Goal: Transaction & Acquisition: Book appointment/travel/reservation

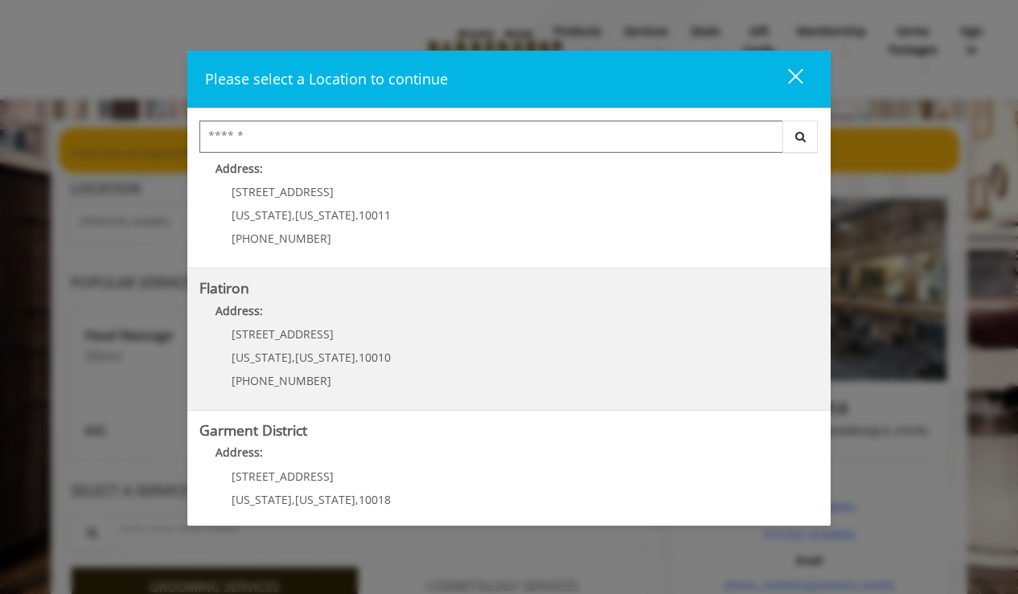
scroll to position [353, 0]
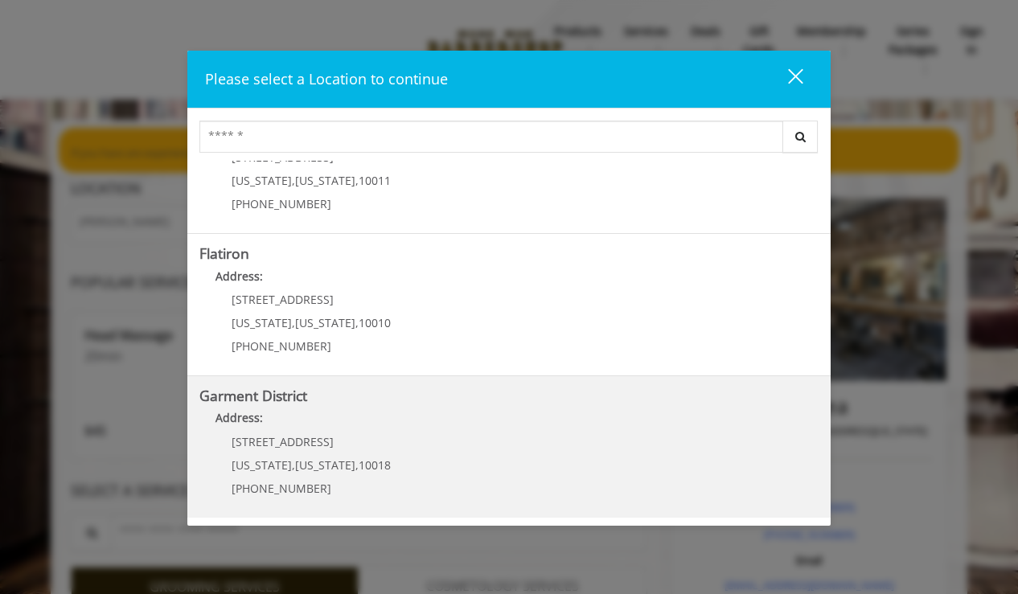
click at [330, 417] on District "Address:" at bounding box center [508, 422] width 619 height 26
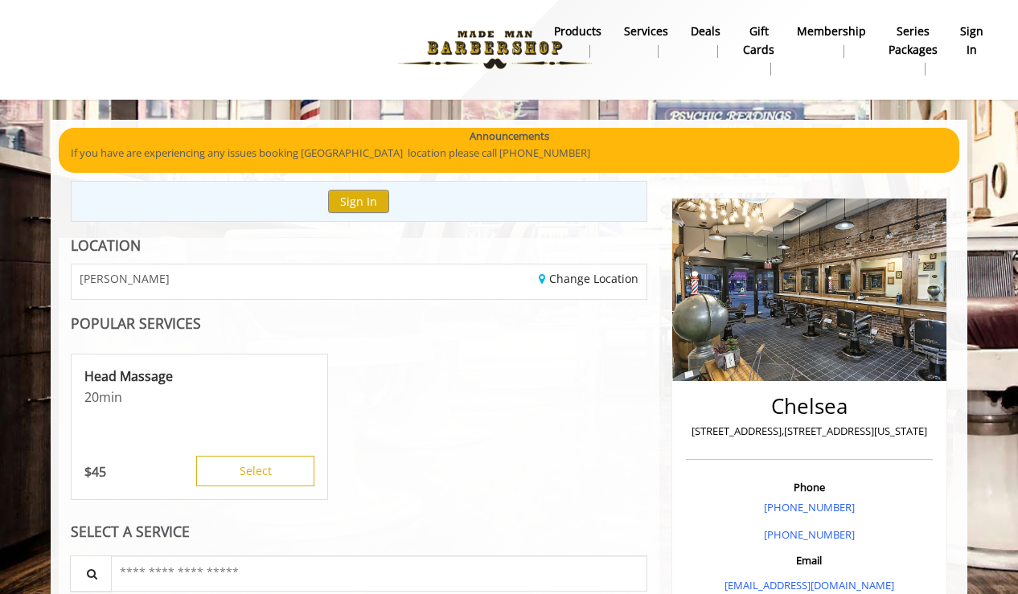
scroll to position [81, 0]
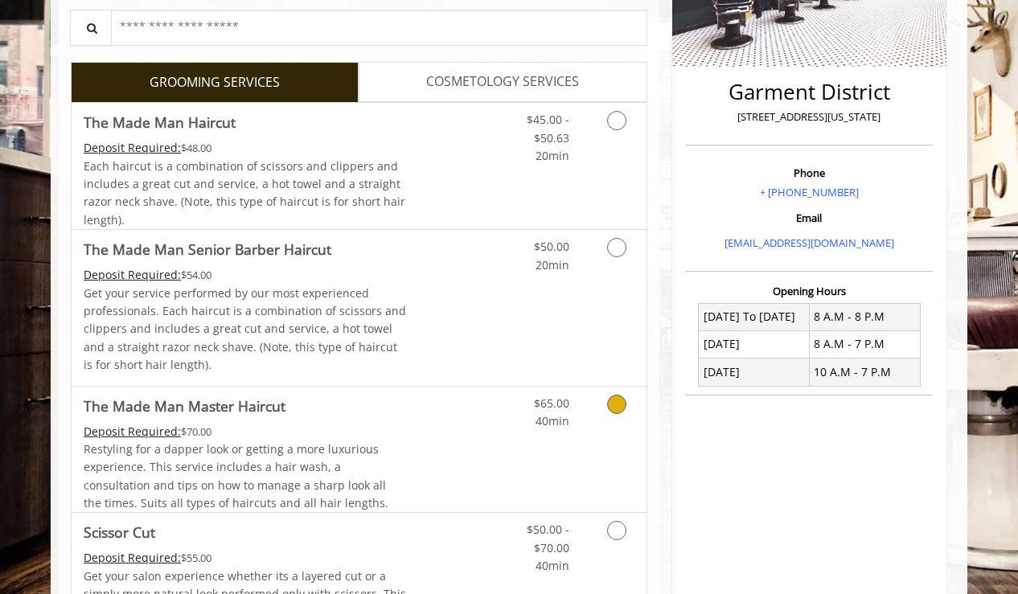
scroll to position [326, 0]
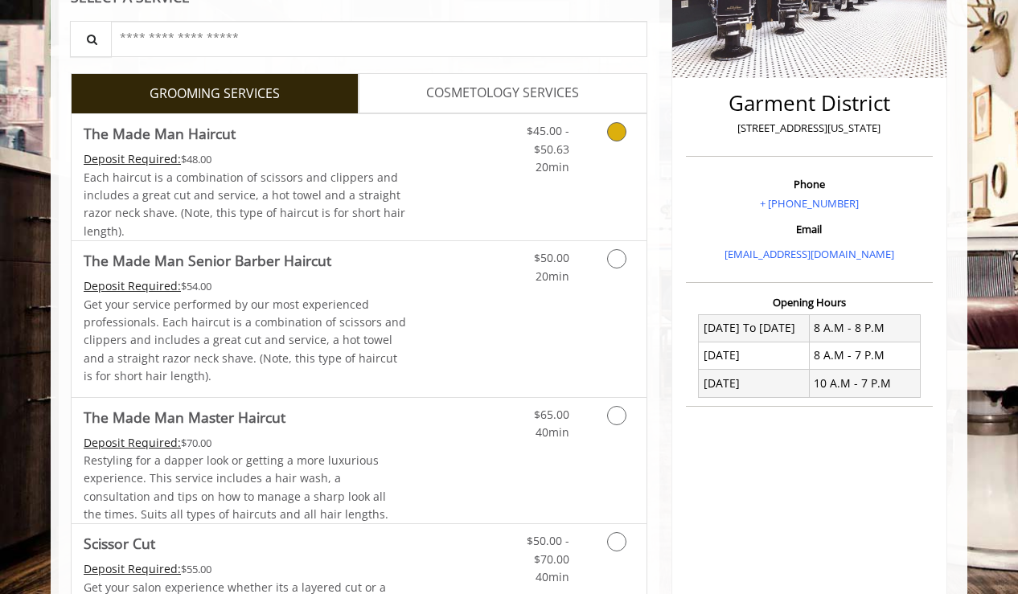
click at [610, 130] on icon "Grooming services" at bounding box center [616, 131] width 19 height 19
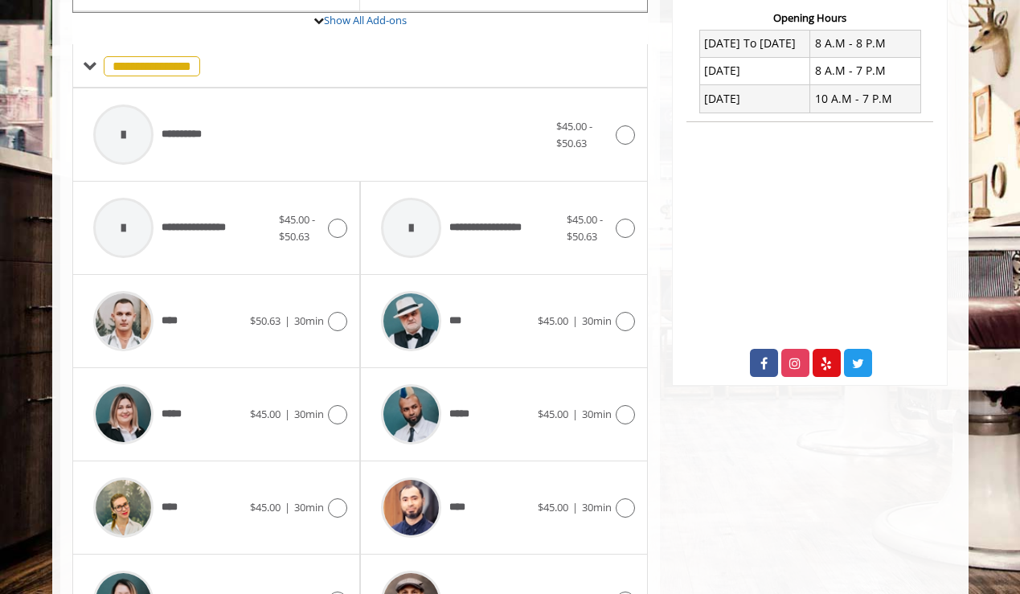
scroll to position [628, 0]
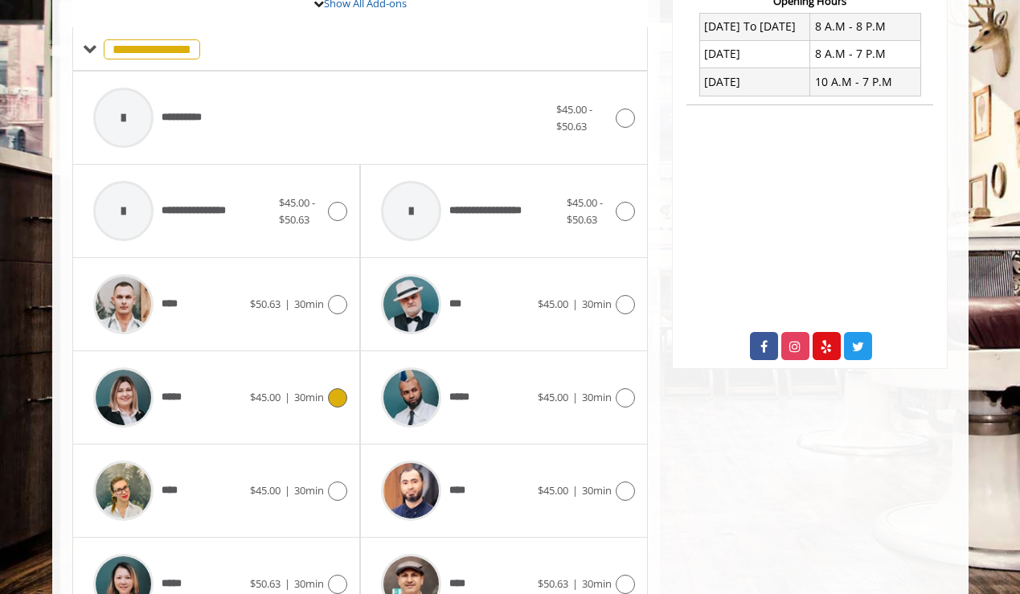
click at [310, 395] on span "30min" at bounding box center [309, 397] width 30 height 14
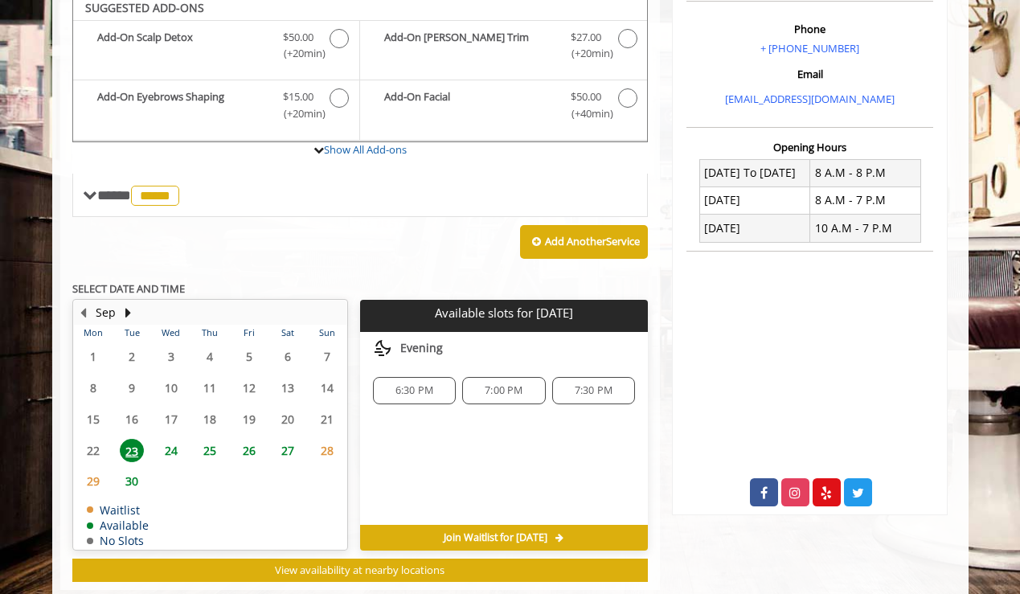
scroll to position [475, 0]
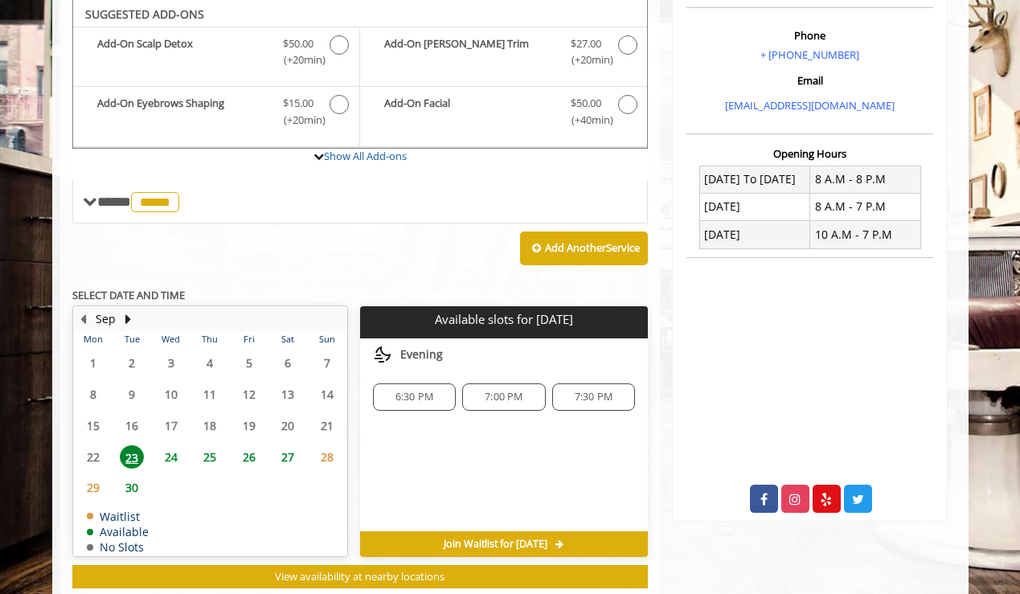
click at [218, 449] on span "25" at bounding box center [210, 456] width 24 height 23
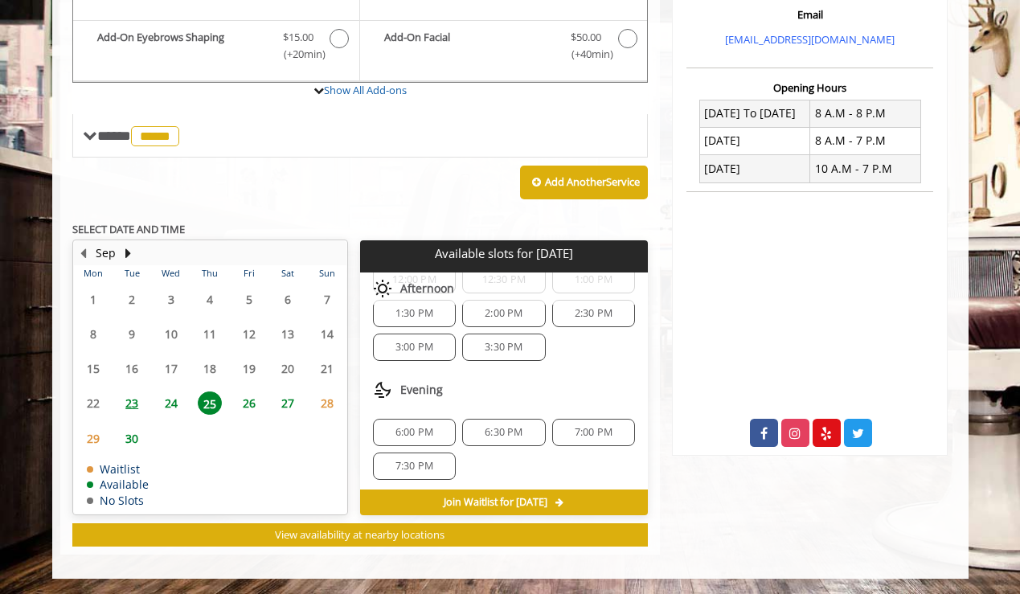
scroll to position [207, 0]
click at [408, 433] on span "6:00 PM" at bounding box center [415, 429] width 38 height 13
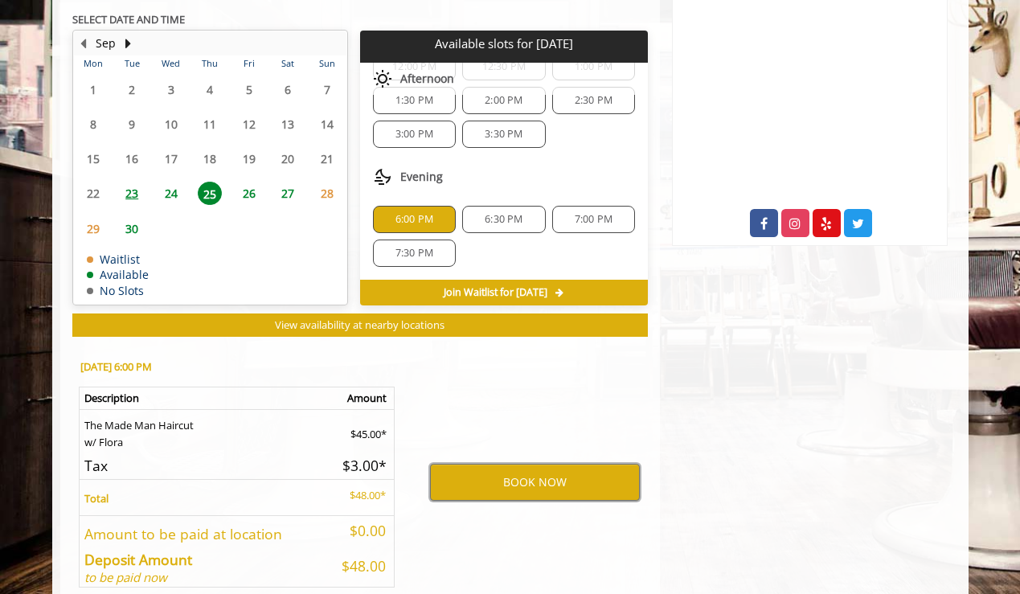
scroll to position [752, 0]
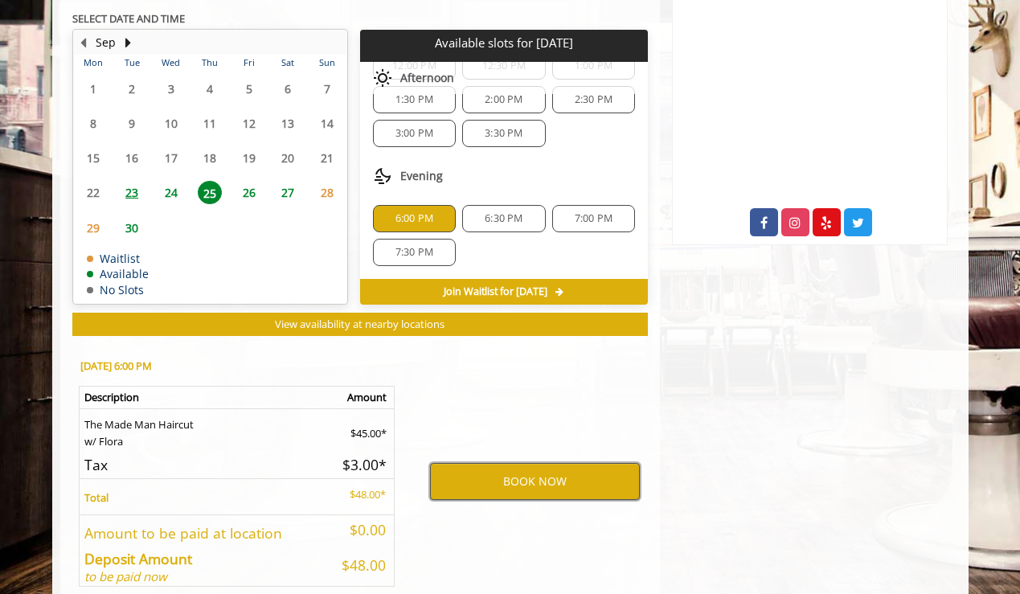
click at [473, 481] on button "BOOK NOW" at bounding box center [535, 481] width 210 height 37
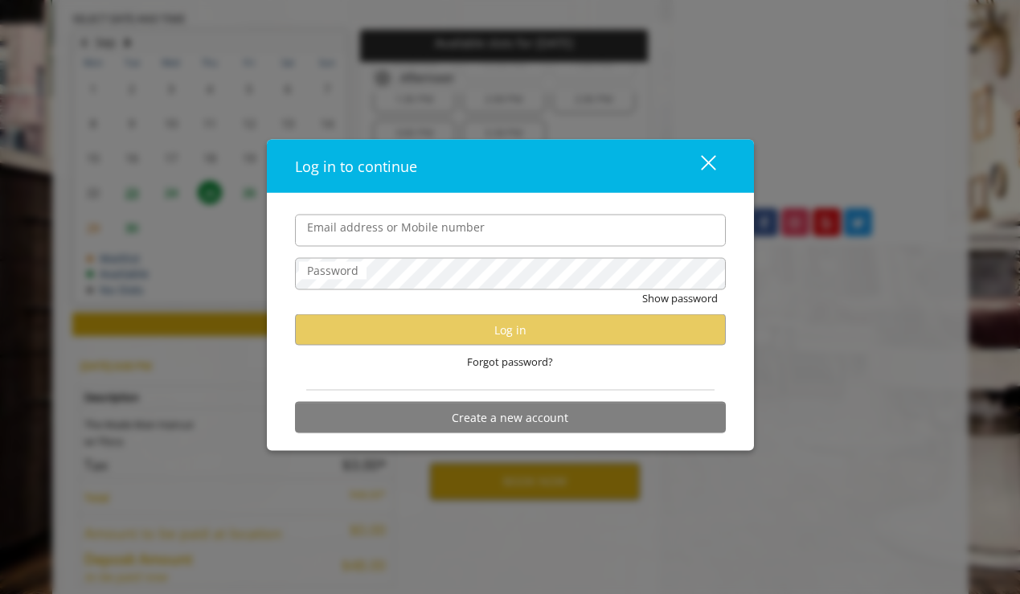
type input "**********"
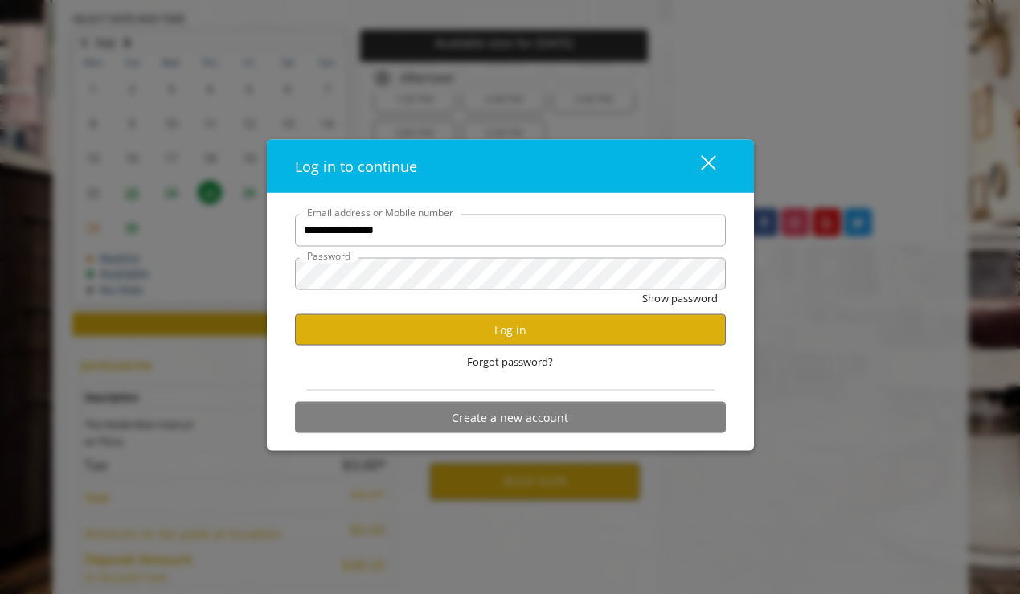
scroll to position [0, 0]
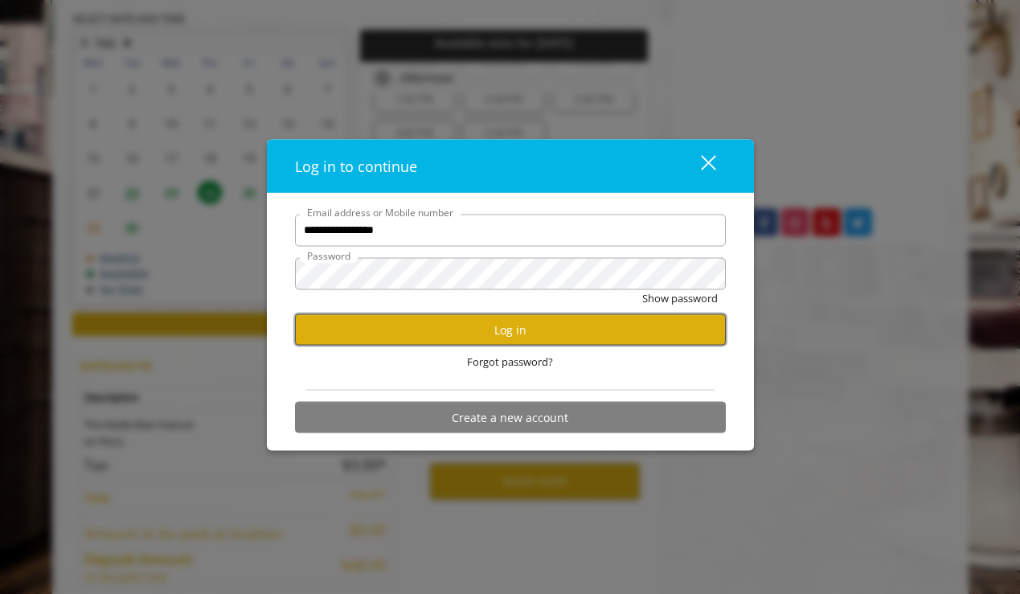
click at [417, 333] on button "Log in" at bounding box center [510, 329] width 431 height 31
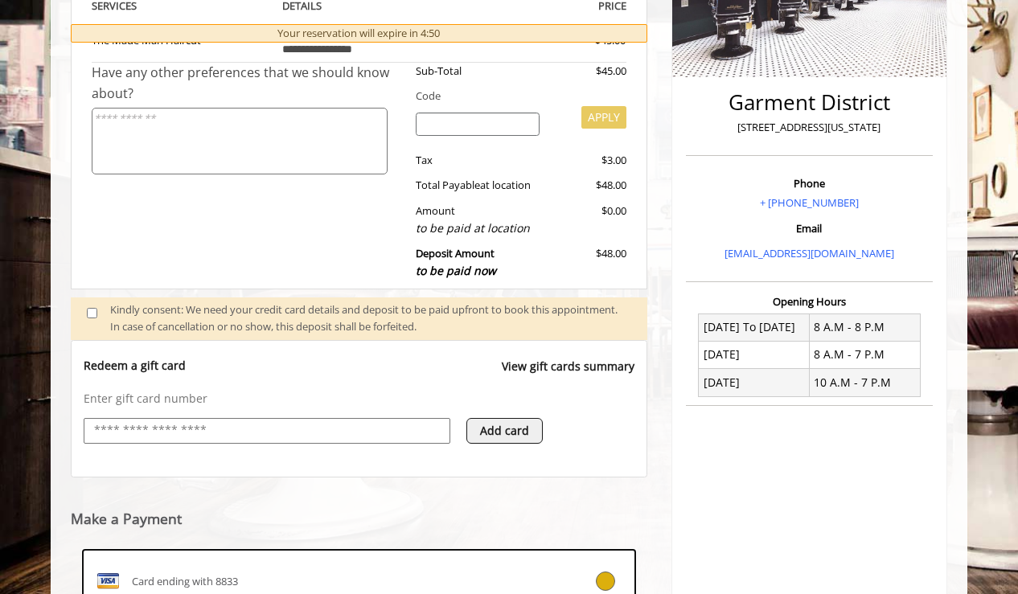
scroll to position [305, 0]
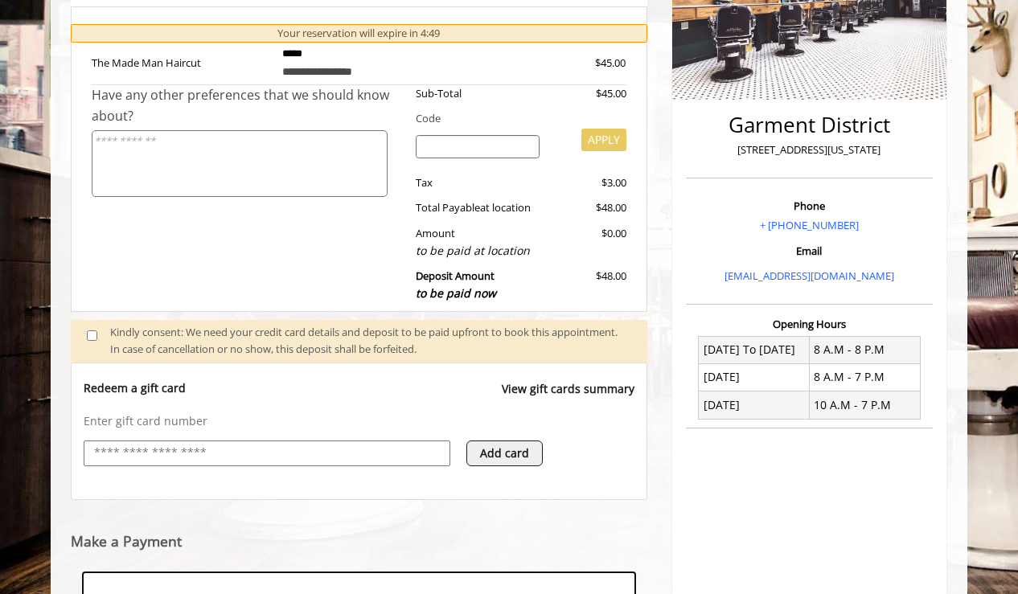
click at [92, 341] on span at bounding box center [98, 341] width 47 height 34
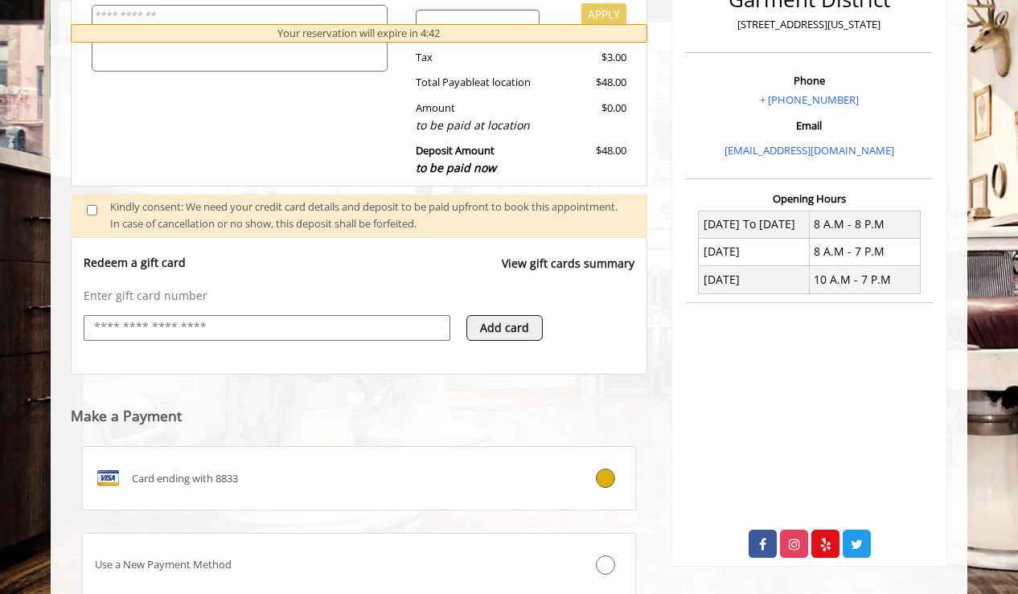
click at [104, 330] on input "text" at bounding box center [266, 327] width 349 height 19
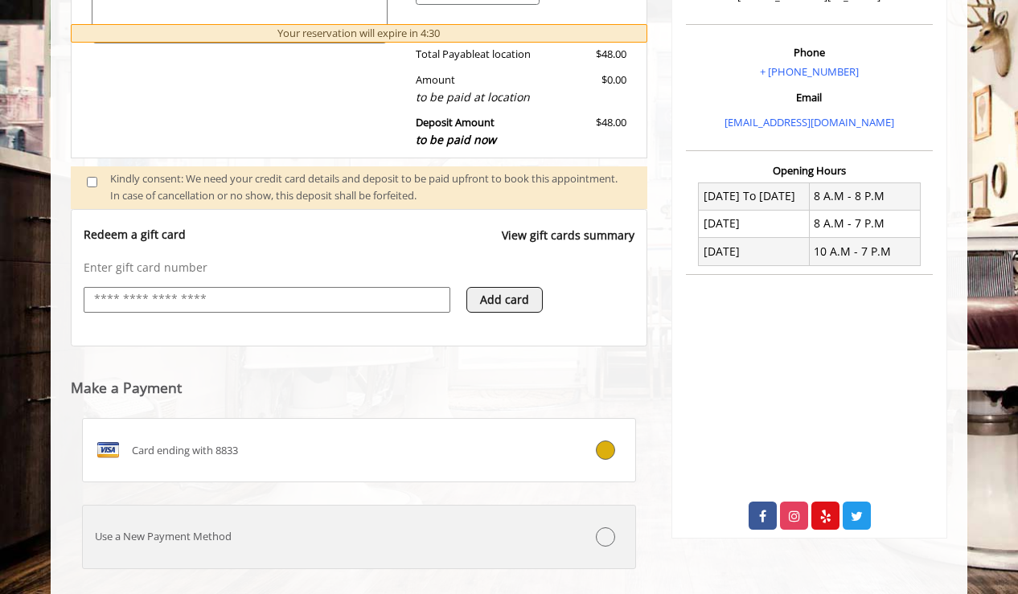
scroll to position [551, 0]
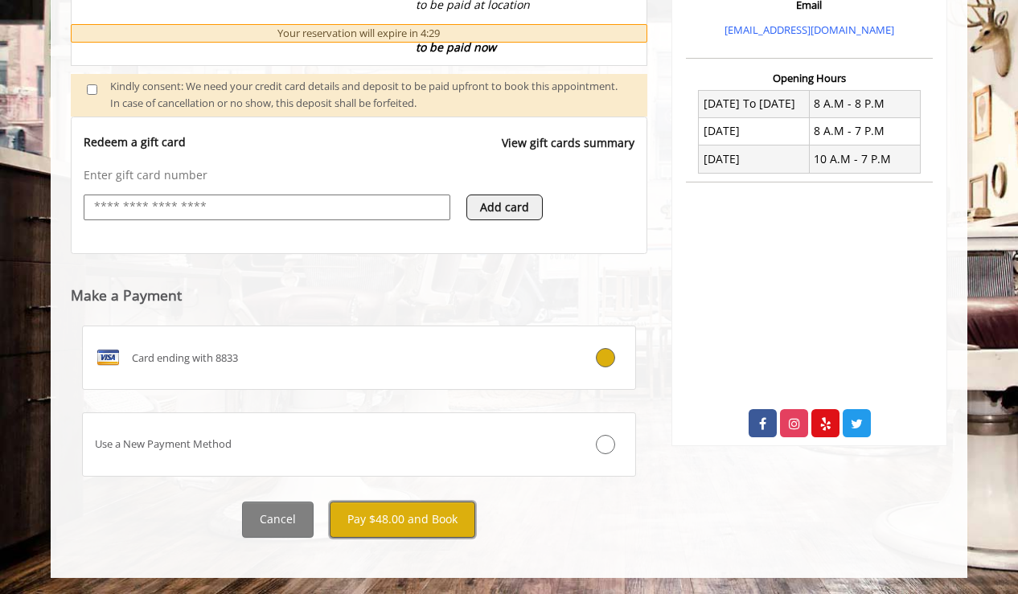
click at [386, 518] on button "Pay $48.00 and Book" at bounding box center [403, 520] width 146 height 36
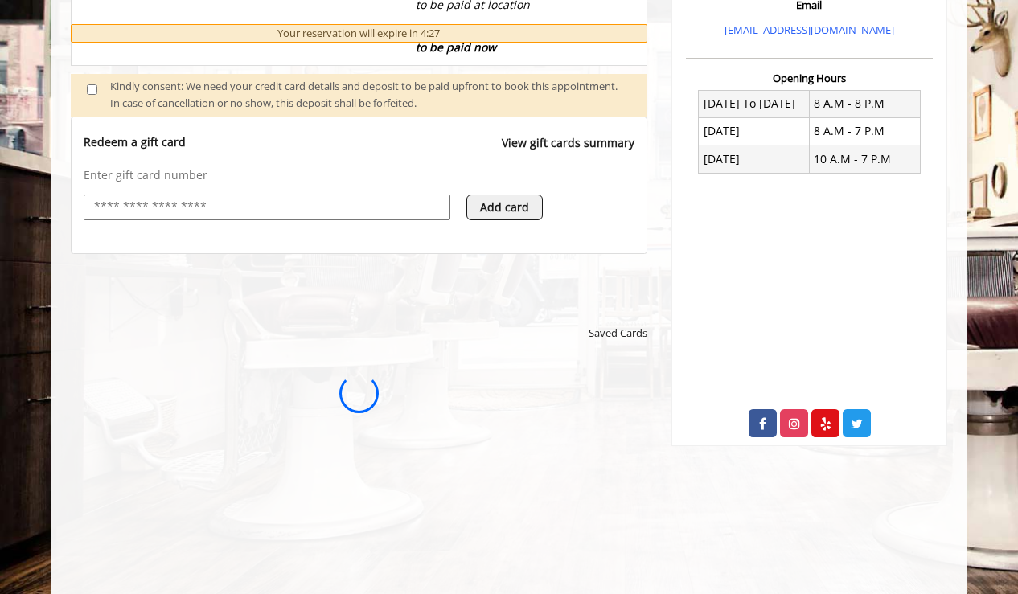
scroll to position [0, 0]
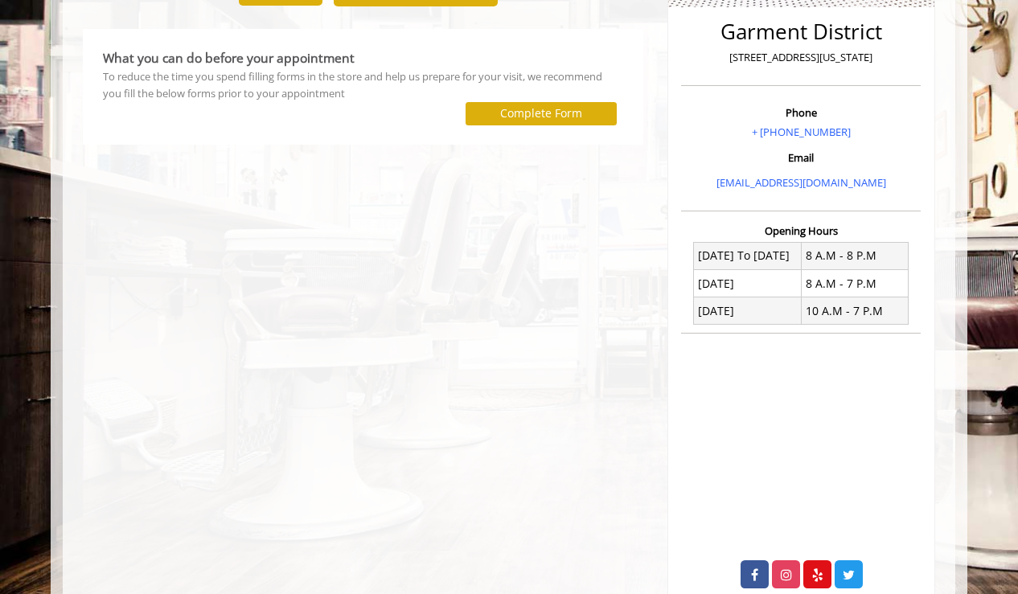
scroll to position [361, 0]
